Goal: Task Accomplishment & Management: Use online tool/utility

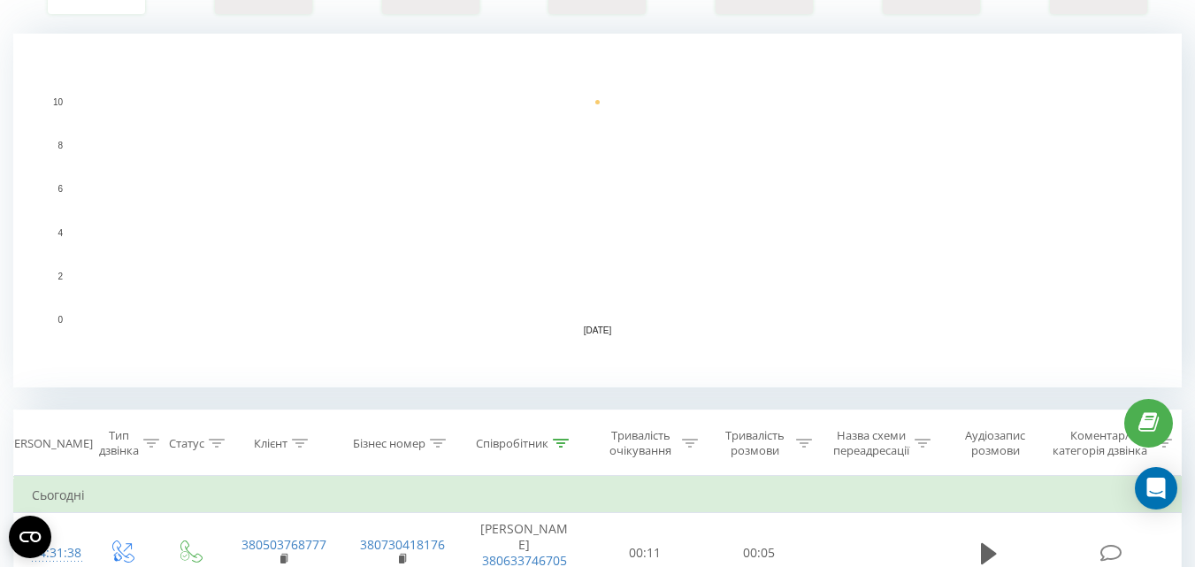
scroll to position [619, 0]
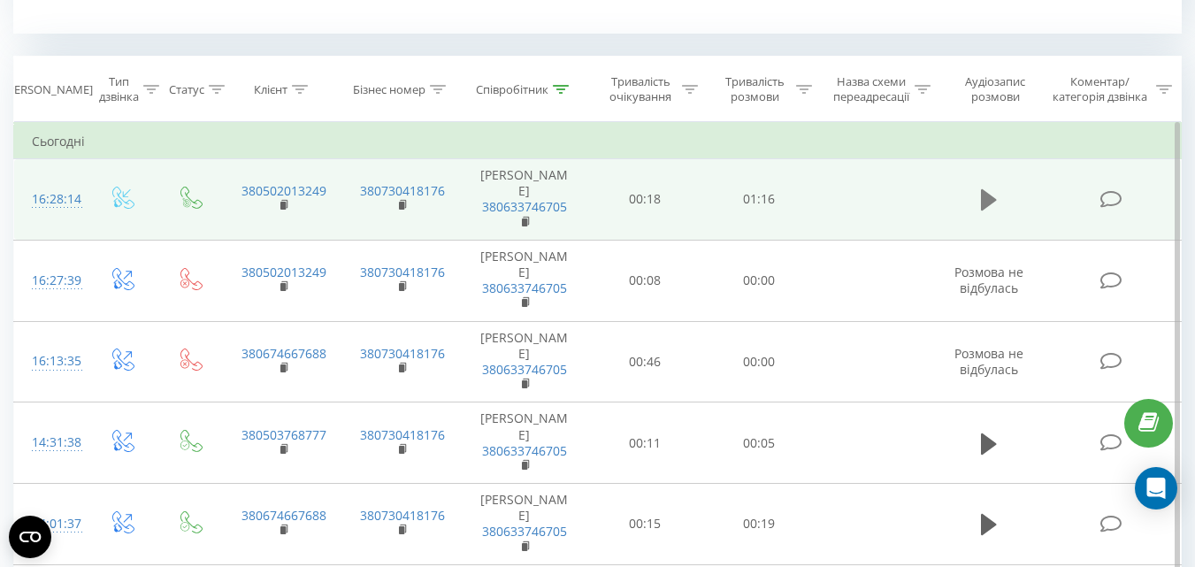
click at [990, 196] on icon at bounding box center [989, 199] width 16 height 21
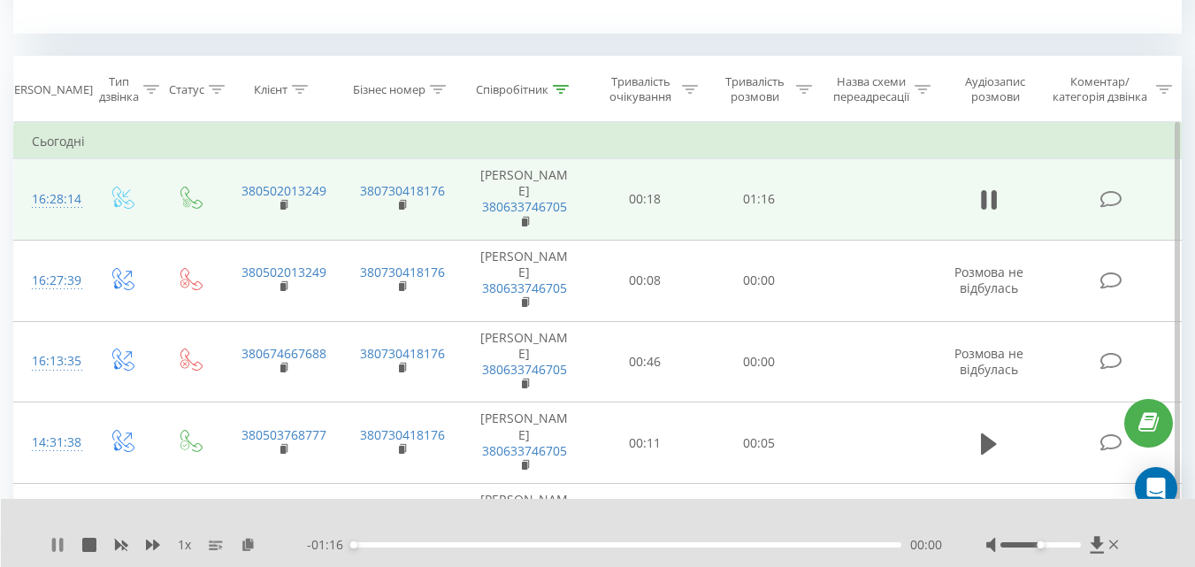
click at [58, 549] on icon at bounding box center [57, 545] width 14 height 14
click at [248, 539] on icon at bounding box center [248, 544] width 15 height 12
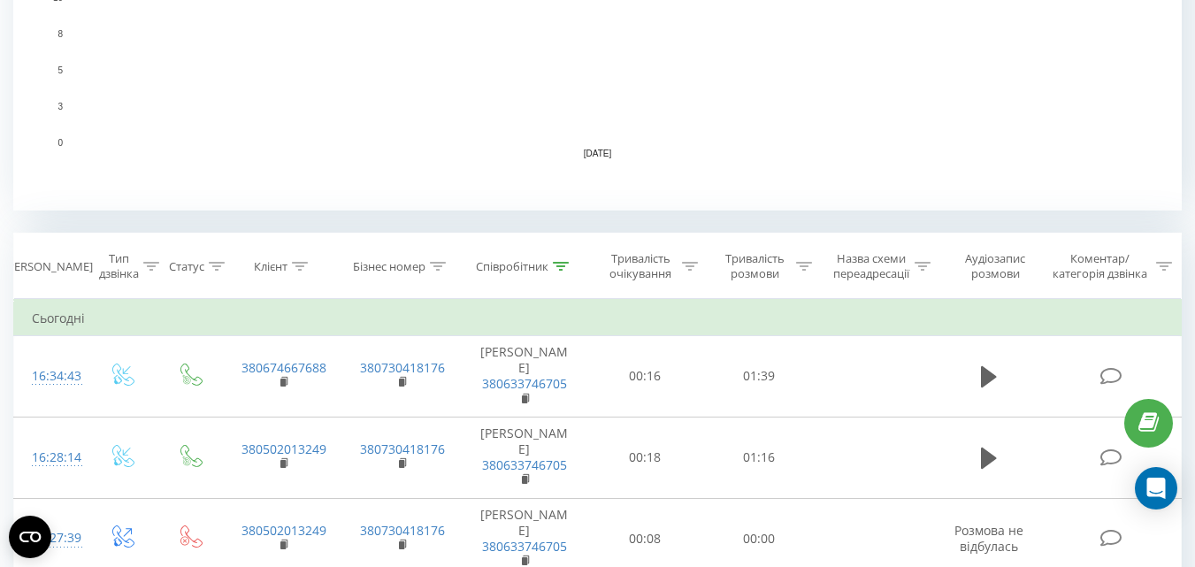
scroll to position [619, 0]
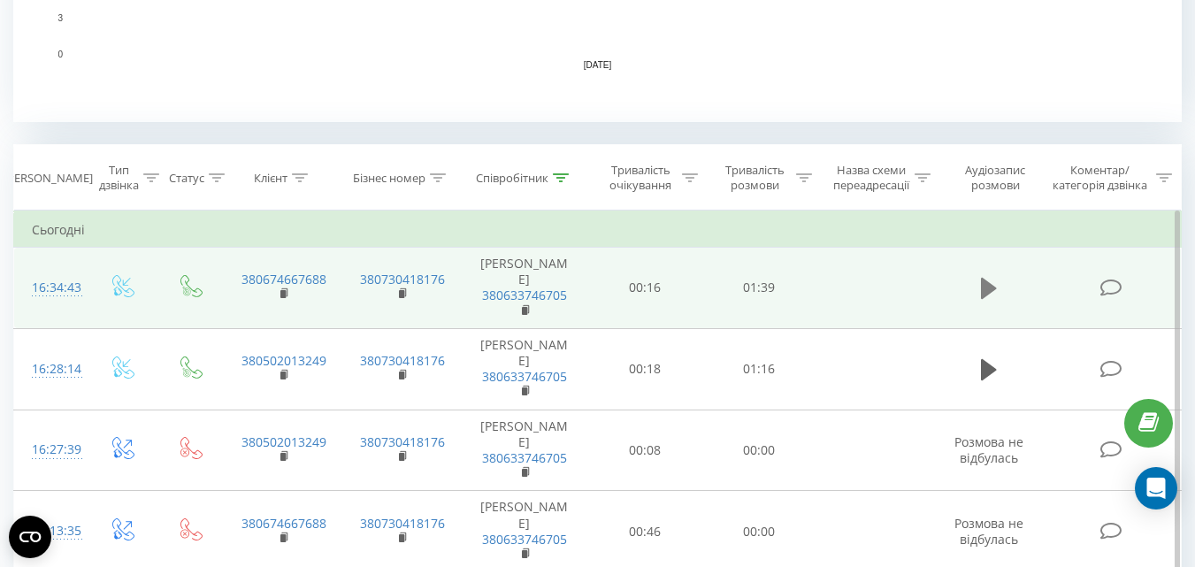
click at [987, 288] on icon at bounding box center [989, 288] width 16 height 21
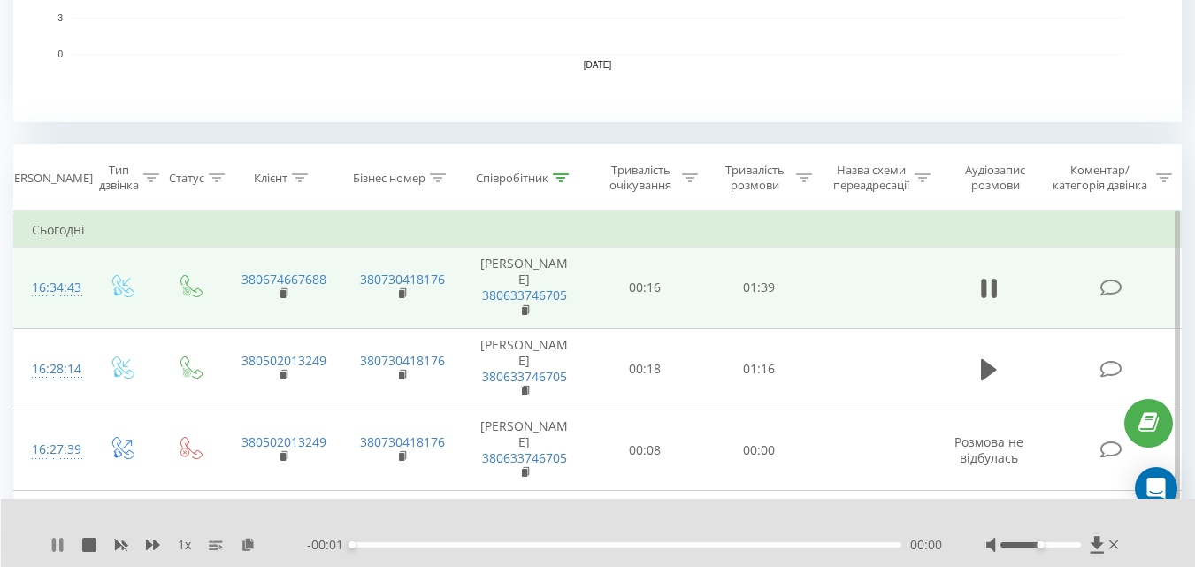
click at [55, 548] on icon at bounding box center [54, 545] width 4 height 14
click at [248, 546] on icon at bounding box center [248, 544] width 15 height 12
click at [983, 287] on icon at bounding box center [989, 288] width 16 height 21
click at [53, 541] on icon at bounding box center [54, 545] width 4 height 14
click at [249, 543] on icon at bounding box center [248, 544] width 15 height 12
